Goal: Information Seeking & Learning: Learn about a topic

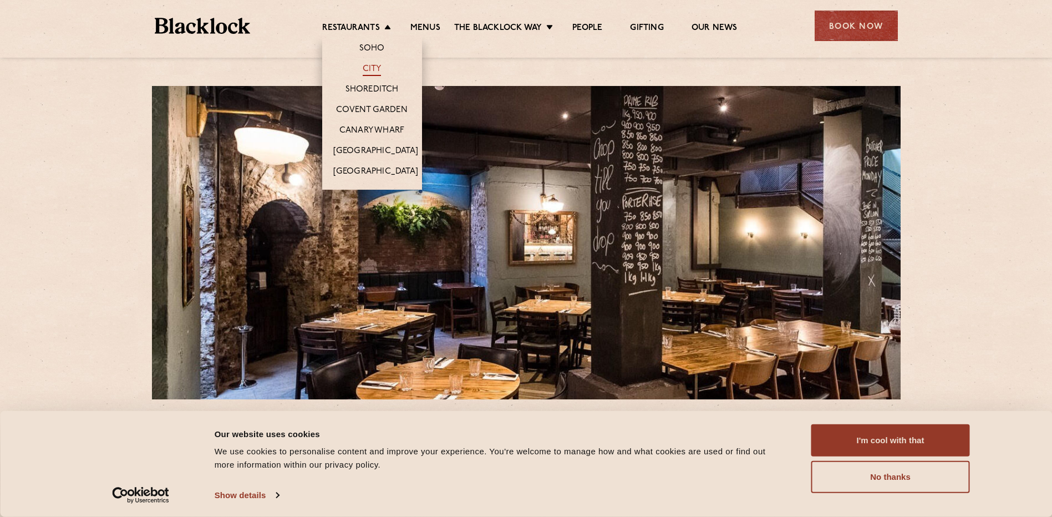
click at [369, 64] on link "City" at bounding box center [372, 70] width 19 height 12
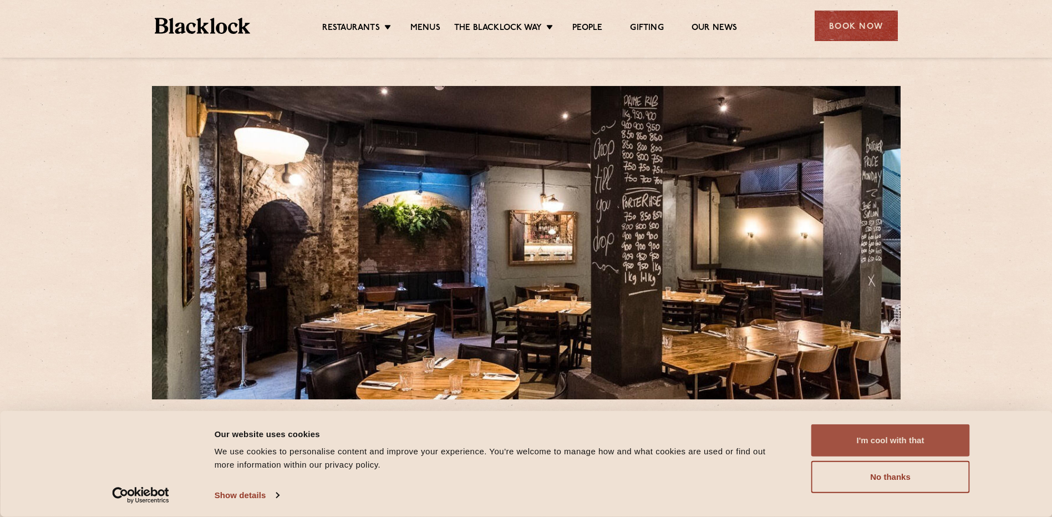
click at [922, 439] on button "I'm cool with that" at bounding box center [891, 440] width 159 height 32
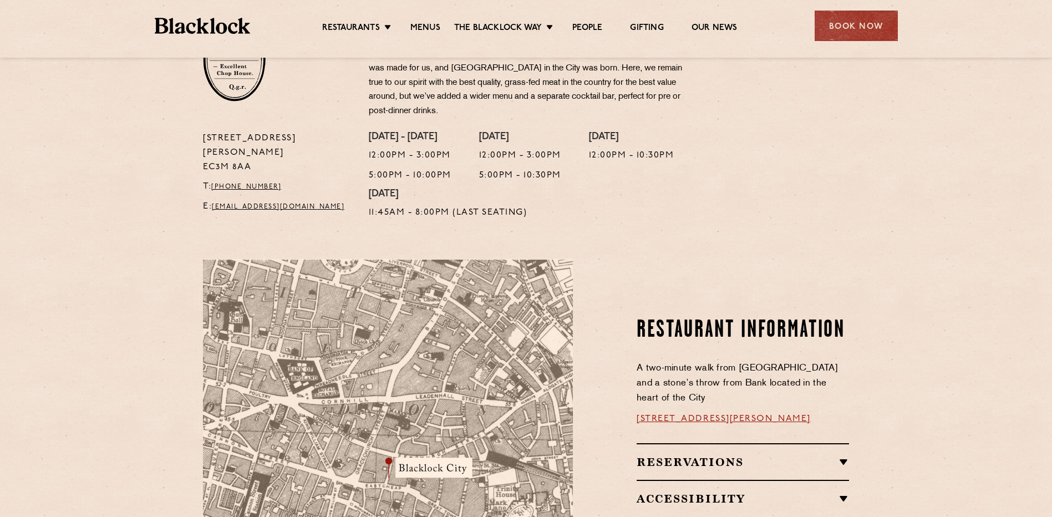
scroll to position [474, 0]
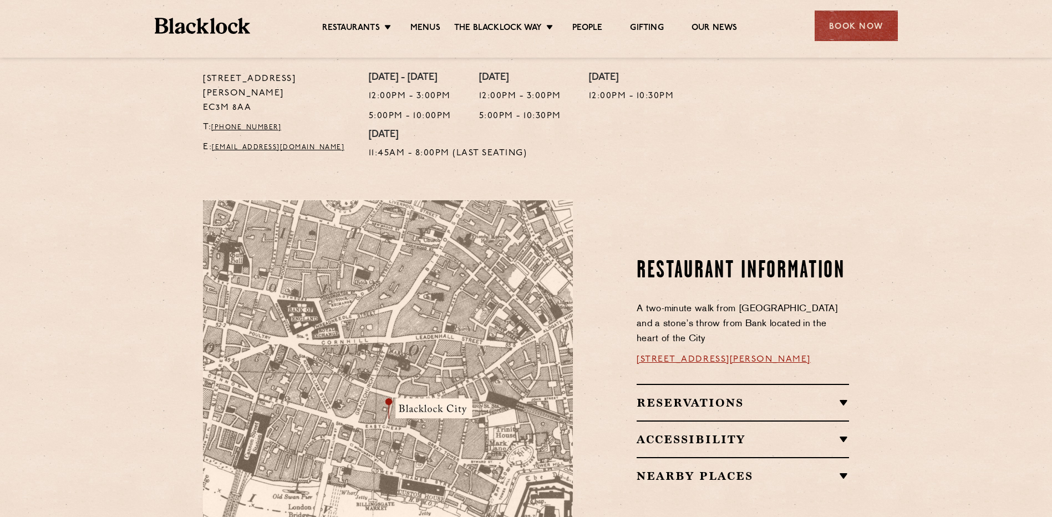
click at [393, 407] on img at bounding box center [388, 394] width 370 height 389
click at [665, 355] on link "13 Philpot Ln, London EC3M 8AA" at bounding box center [724, 359] width 174 height 9
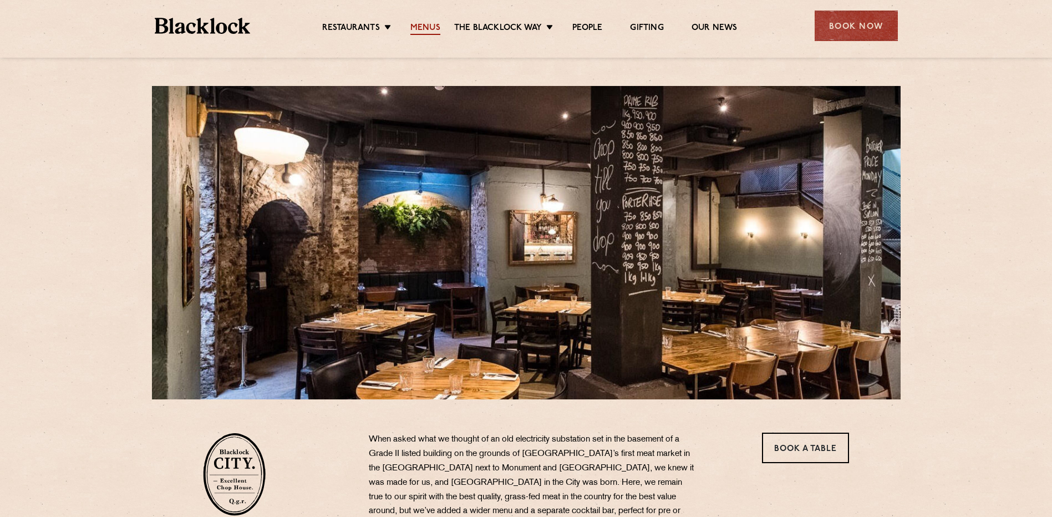
click at [429, 27] on link "Menus" at bounding box center [426, 29] width 30 height 12
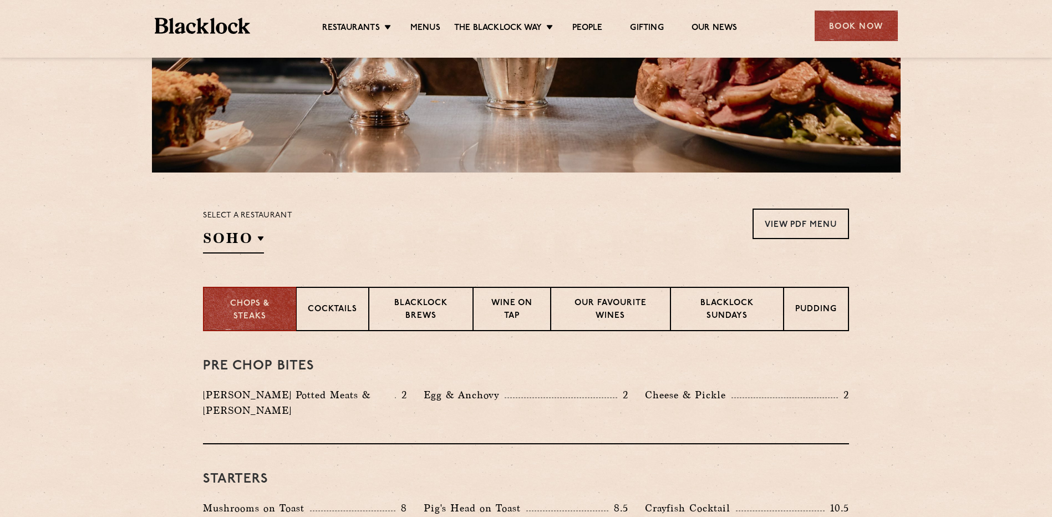
scroll to position [244, 0]
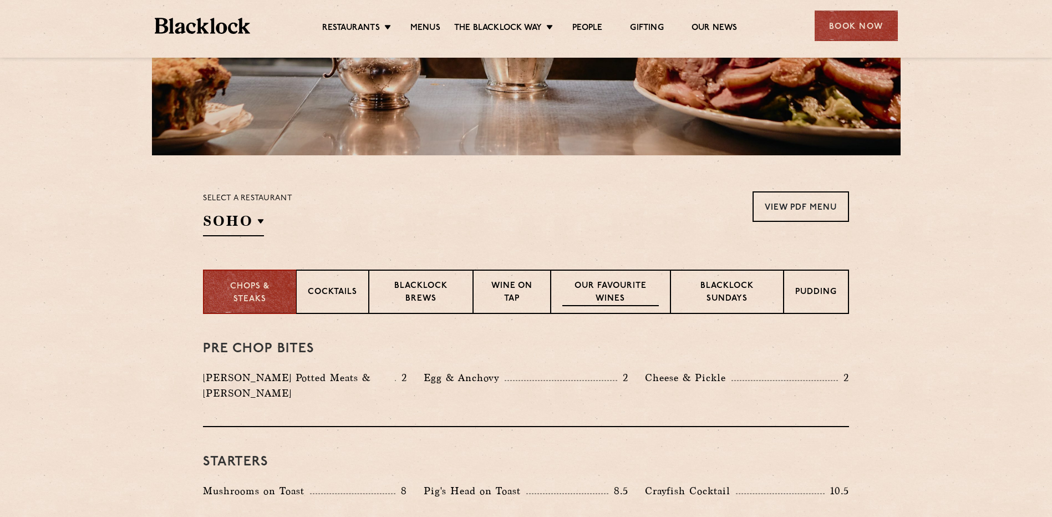
click at [601, 280] on div "Our favourite wines" at bounding box center [610, 292] width 119 height 44
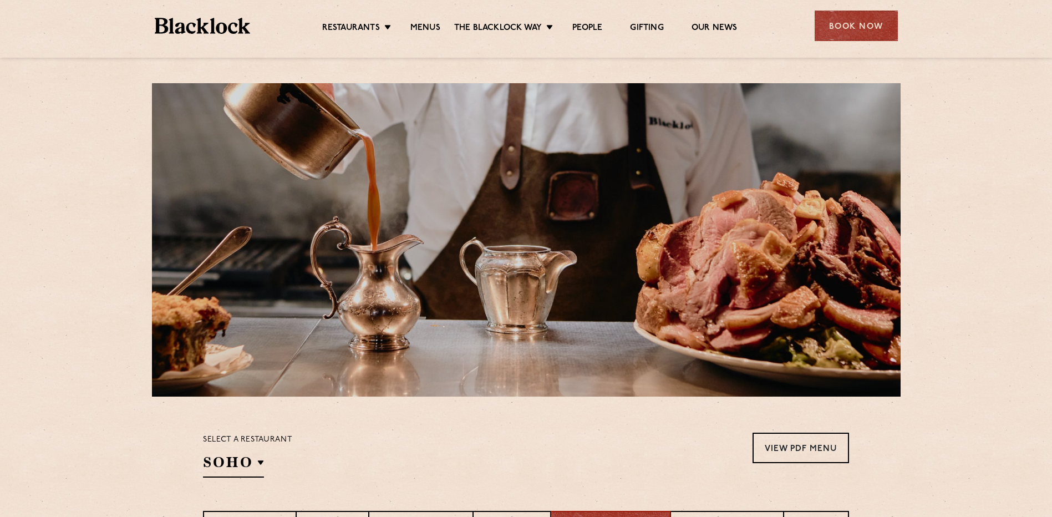
scroll to position [0, 0]
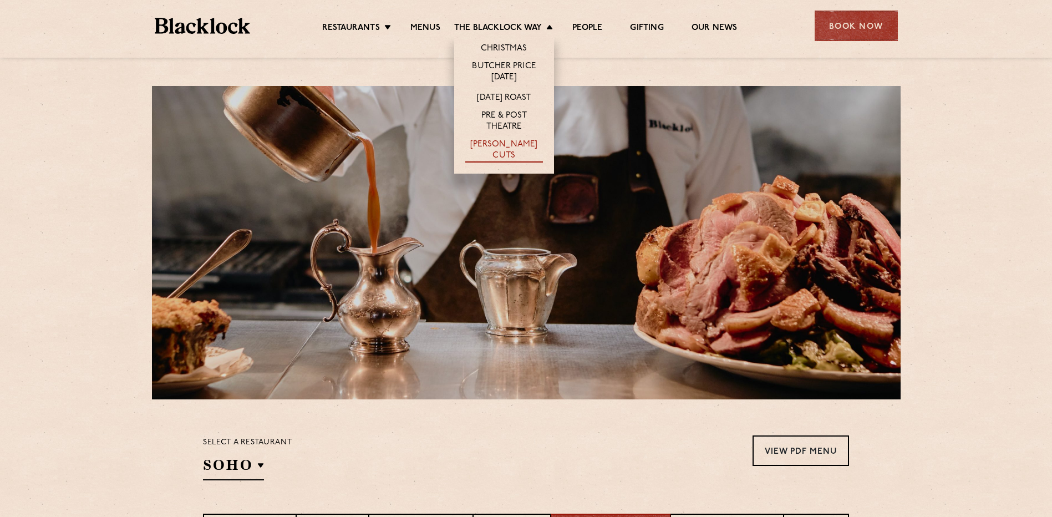
click at [493, 143] on link "[PERSON_NAME] Cuts" at bounding box center [504, 150] width 78 height 23
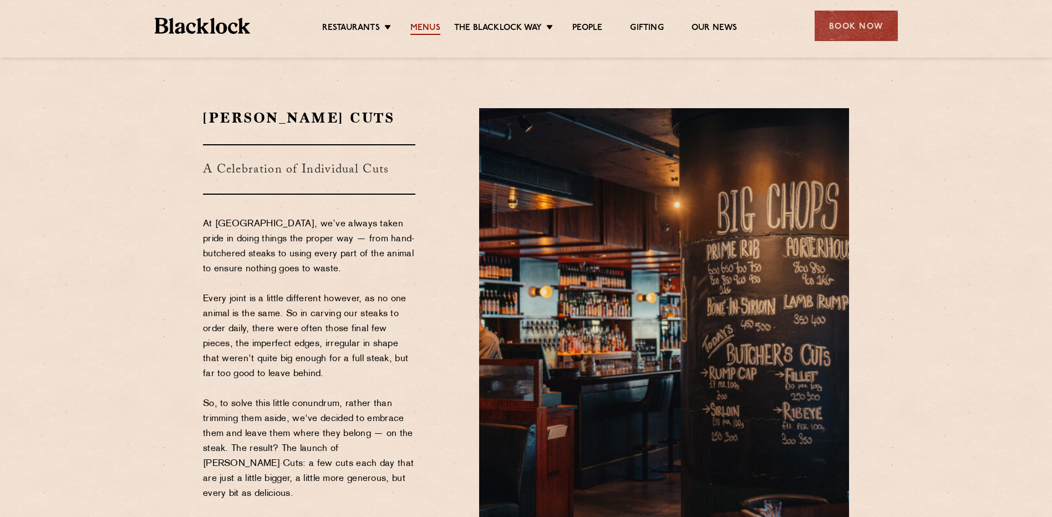
click at [424, 23] on link "Menus" at bounding box center [426, 29] width 30 height 12
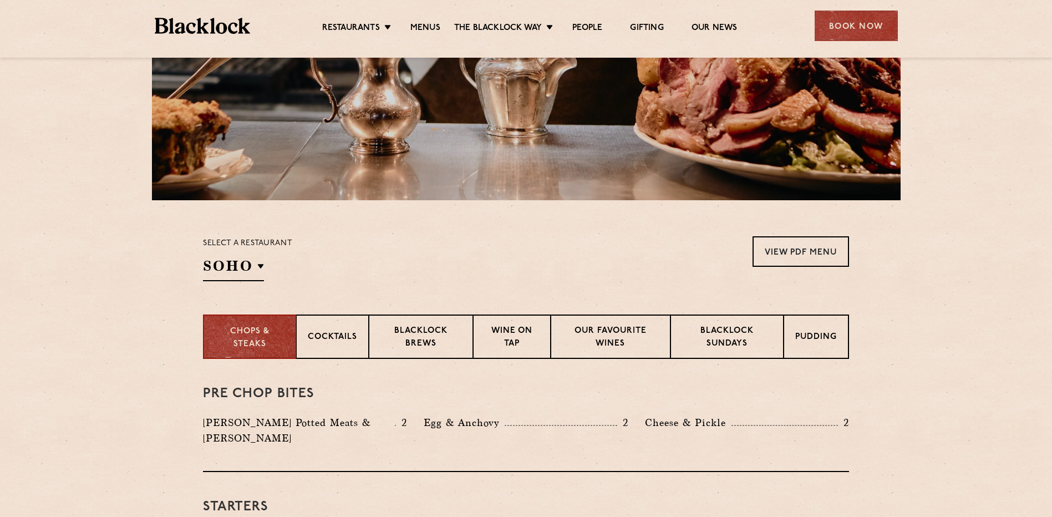
scroll to position [200, 0]
click at [337, 332] on p "Cocktails" at bounding box center [332, 338] width 49 height 14
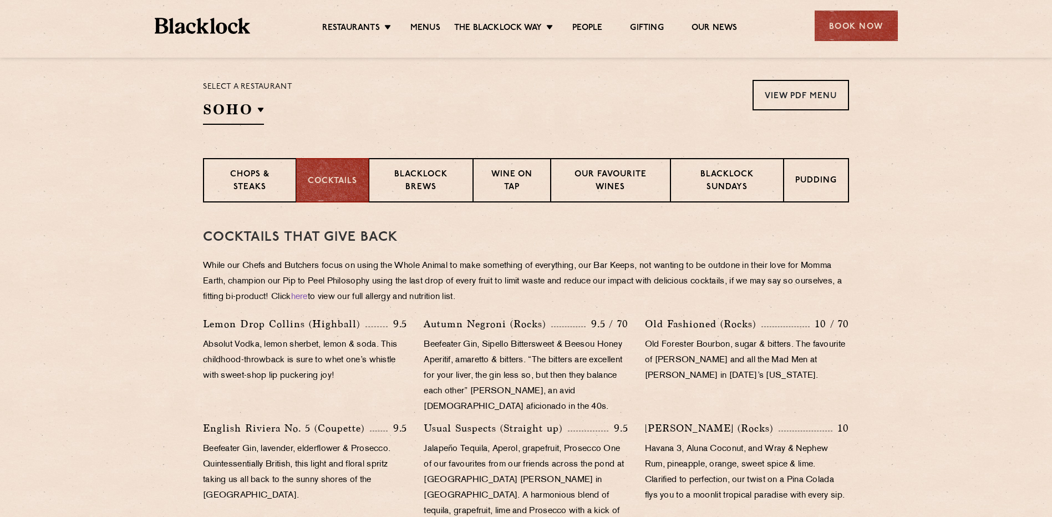
scroll to position [333, 0]
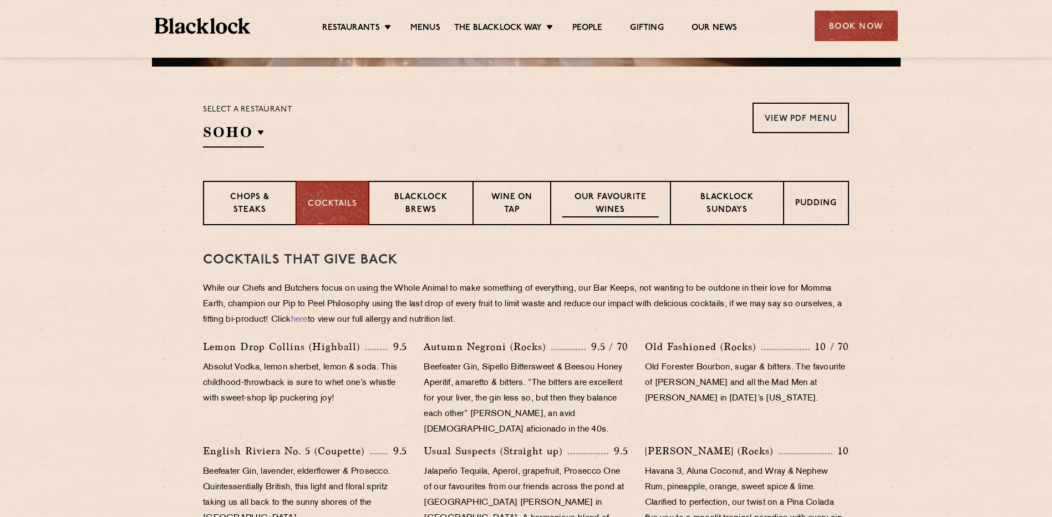
click at [600, 193] on p "Our favourite wines" at bounding box center [611, 204] width 96 height 26
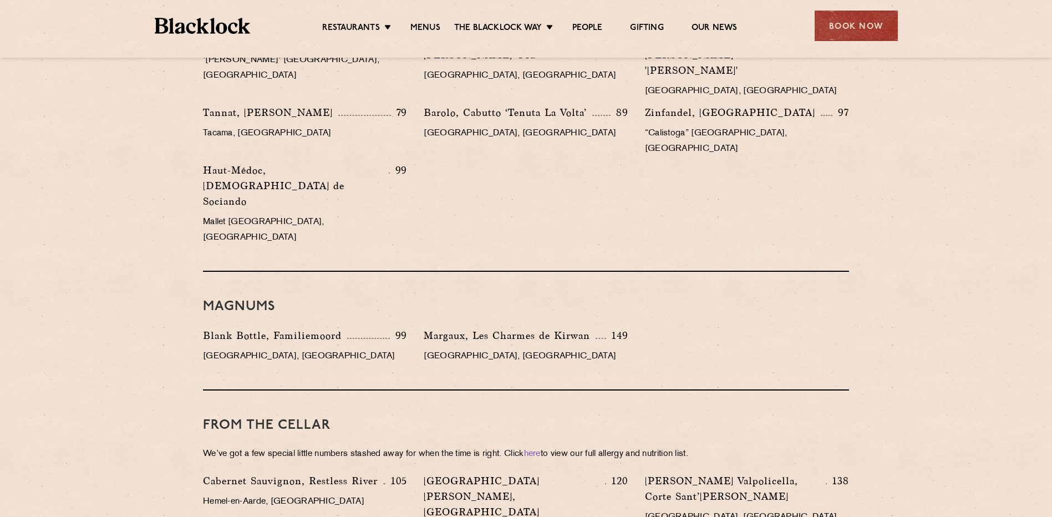
scroll to position [1842, 0]
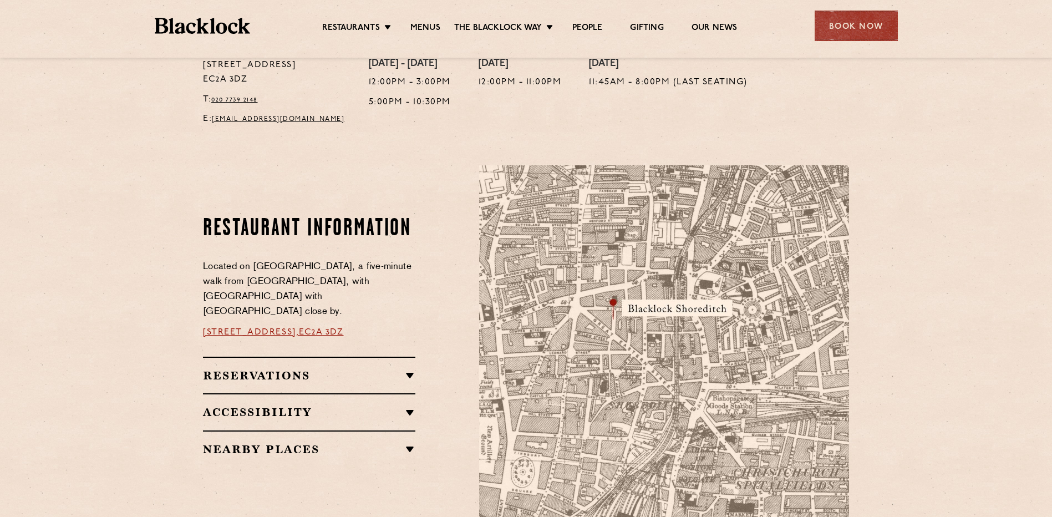
scroll to position [488, 0]
click at [259, 327] on link "28-30 Rivington Street," at bounding box center [251, 331] width 96 height 9
click at [409, 442] on h2 "Nearby Places" at bounding box center [309, 448] width 212 height 13
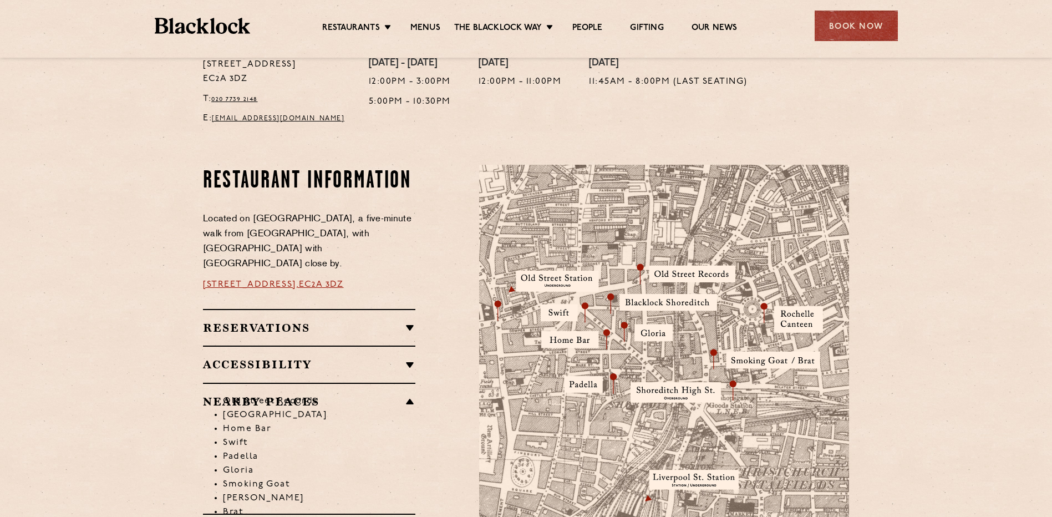
click at [276, 280] on link "28-30 Rivington Street," at bounding box center [251, 284] width 96 height 9
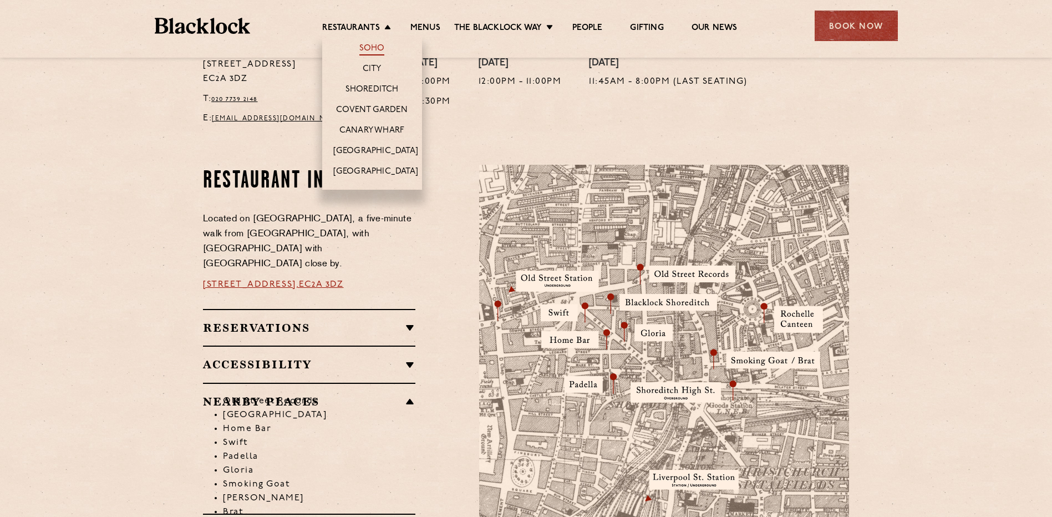
click at [370, 47] on link "Soho" at bounding box center [373, 49] width 26 height 12
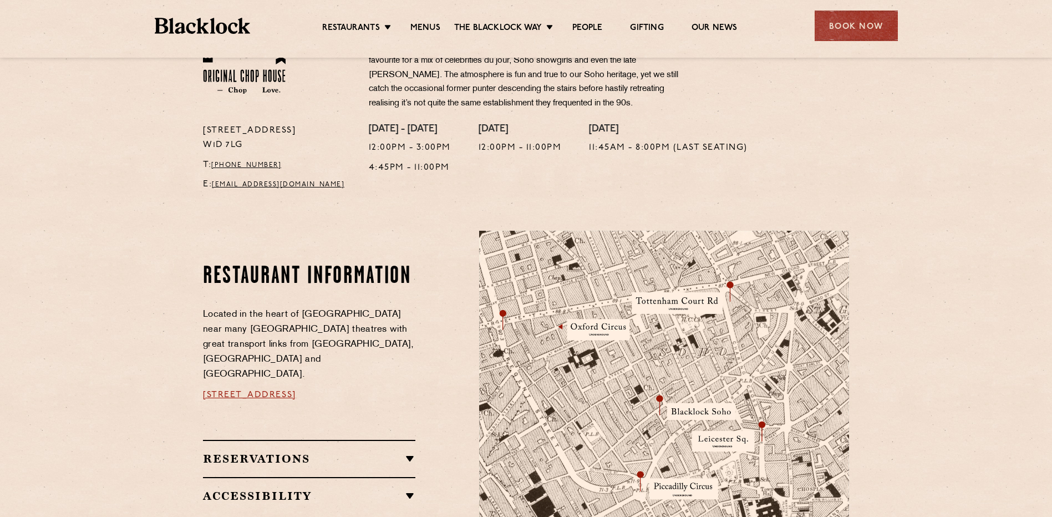
scroll to position [452, 0]
